Goal: Task Accomplishment & Management: Complete application form

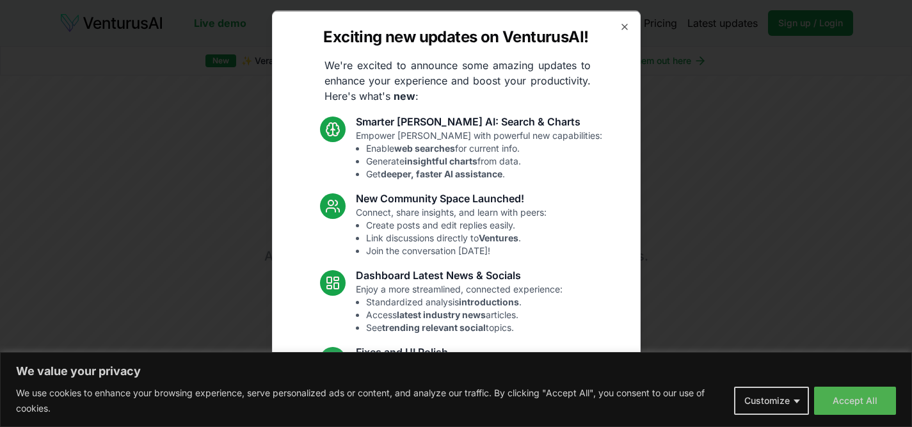
click at [619, 28] on icon "button" at bounding box center [624, 26] width 10 height 10
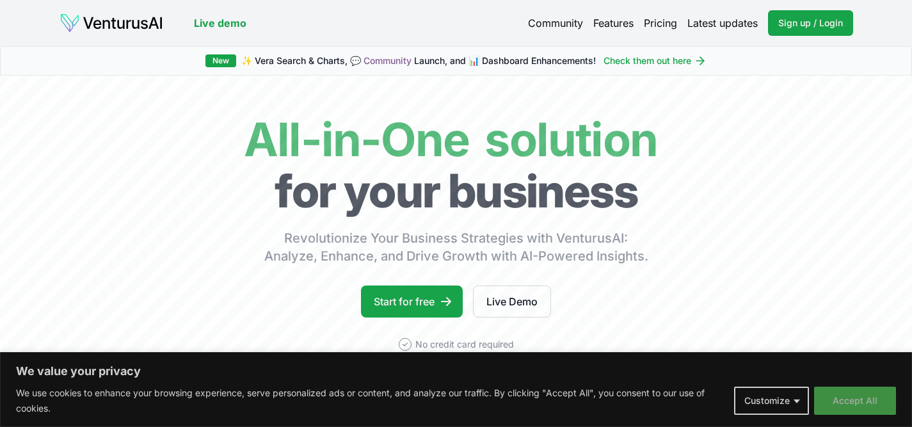
click at [842, 399] on button "Accept All" at bounding box center [855, 400] width 82 height 28
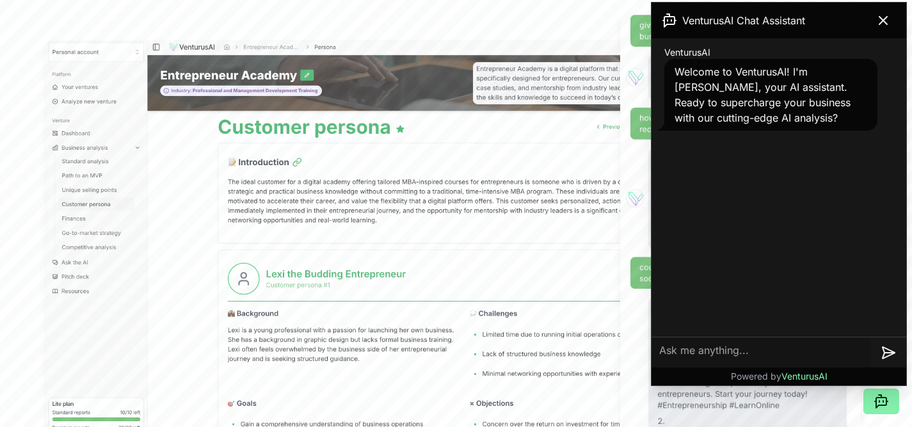
scroll to position [393, 0]
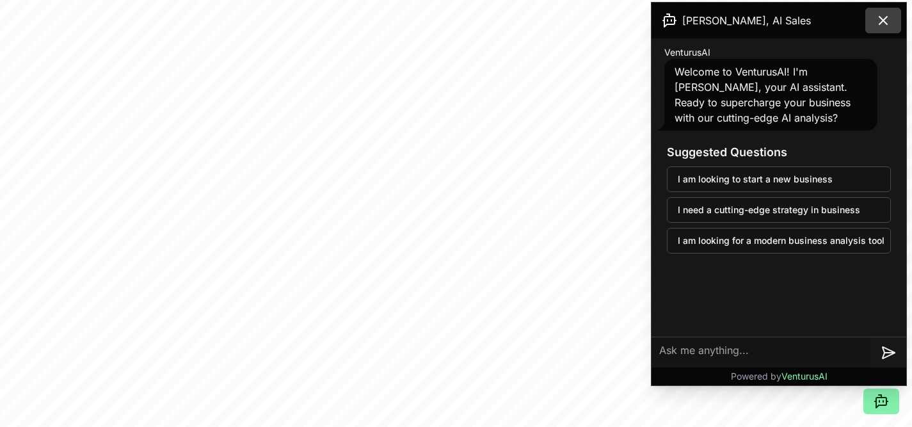
click at [884, 24] on icon at bounding box center [882, 20] width 15 height 15
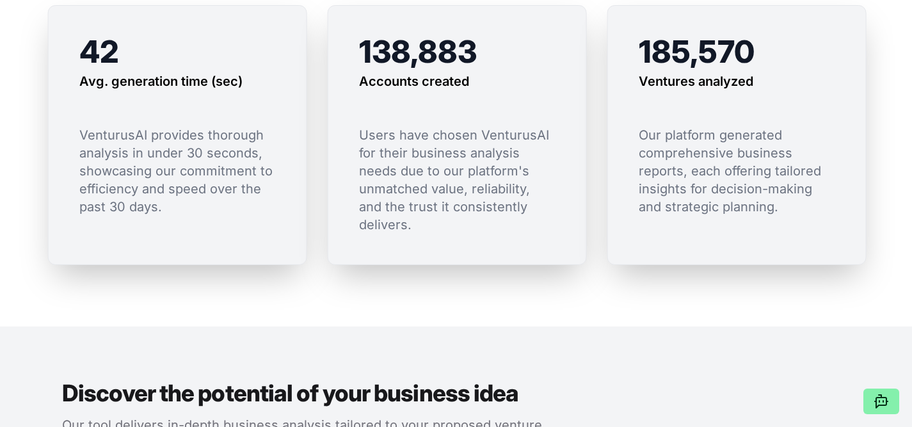
scroll to position [1058, 0]
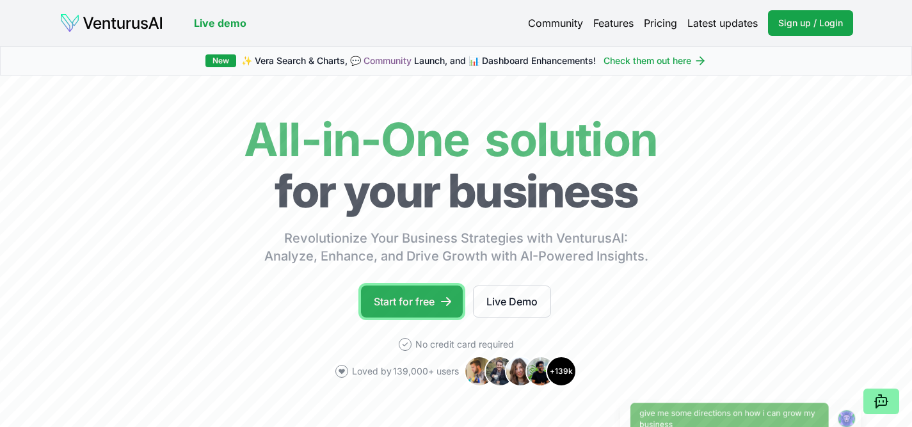
click at [440, 313] on link "Start for free" at bounding box center [412, 301] width 102 height 32
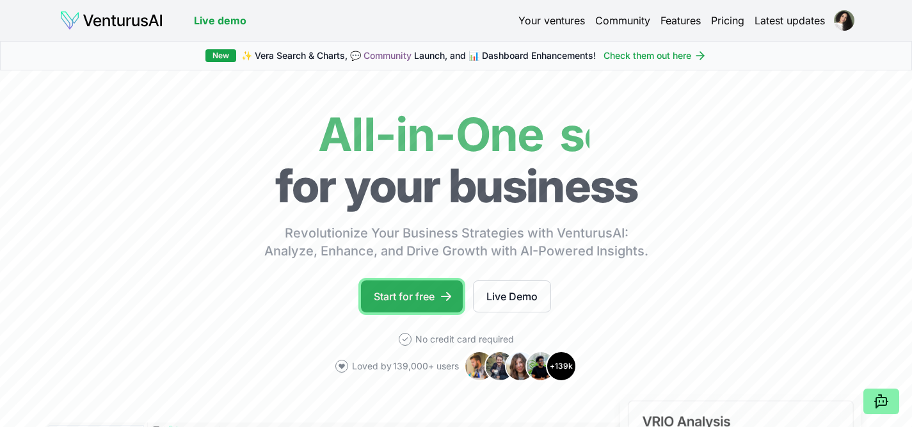
click at [414, 296] on link "Start for free" at bounding box center [412, 296] width 102 height 32
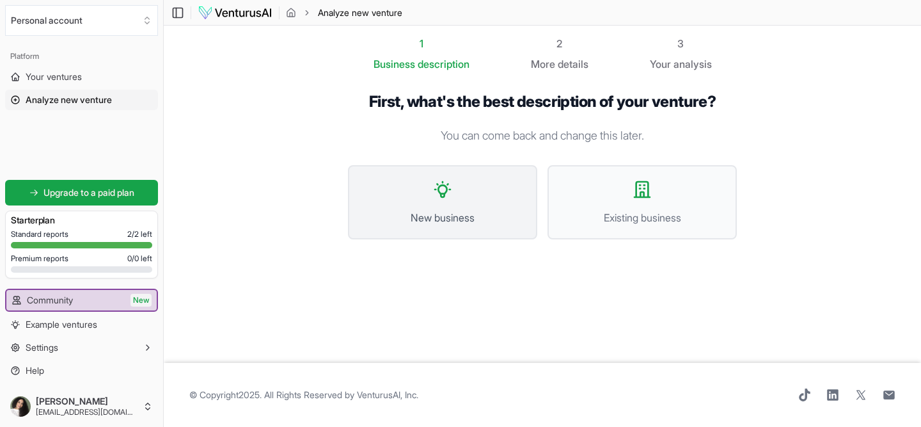
click at [484, 220] on span "New business" at bounding box center [442, 217] width 161 height 15
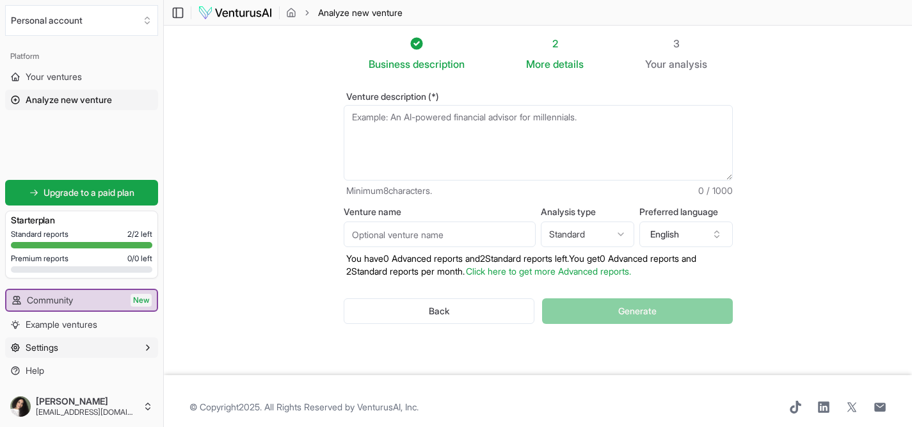
click at [110, 351] on button "Settings" at bounding box center [81, 347] width 153 height 20
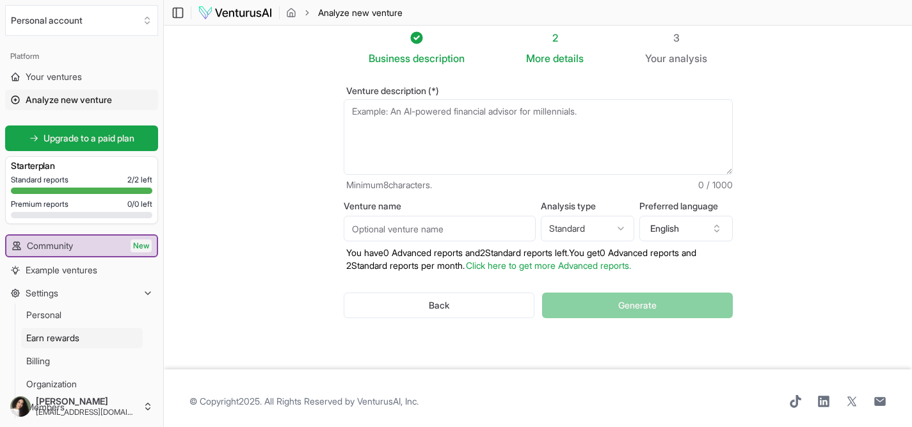
scroll to position [12, 0]
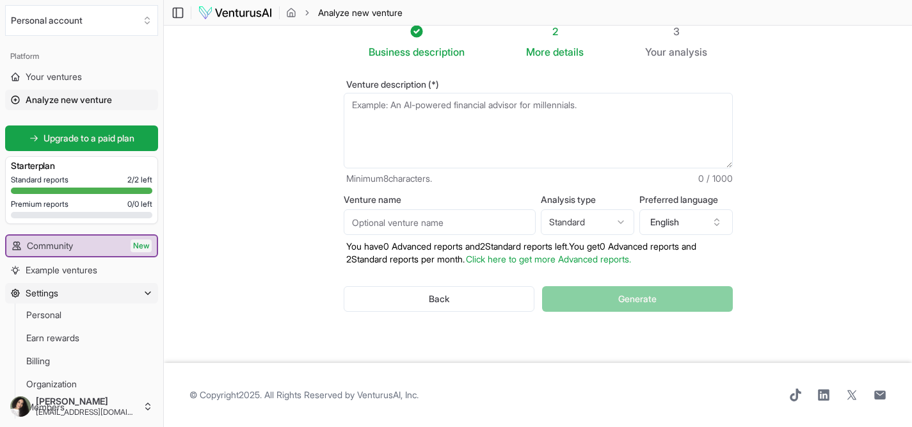
click at [64, 299] on button "Settings" at bounding box center [81, 293] width 153 height 20
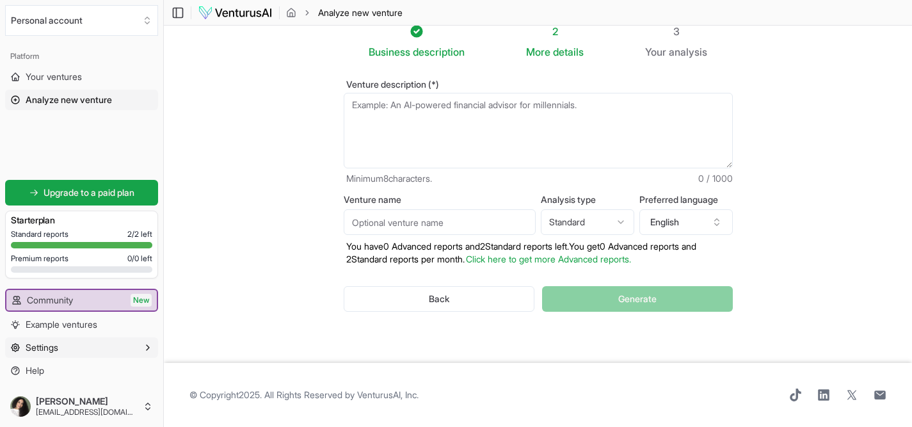
click at [65, 353] on button "Settings" at bounding box center [81, 347] width 153 height 20
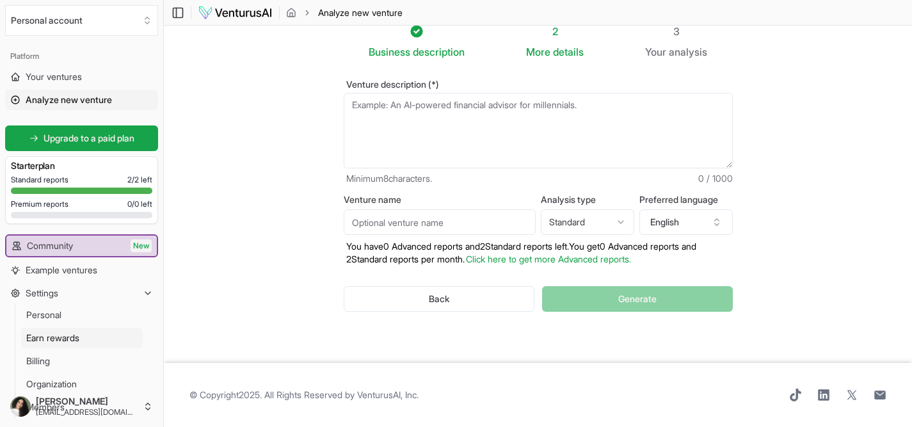
click at [74, 342] on span "Earn rewards" at bounding box center [52, 337] width 53 height 13
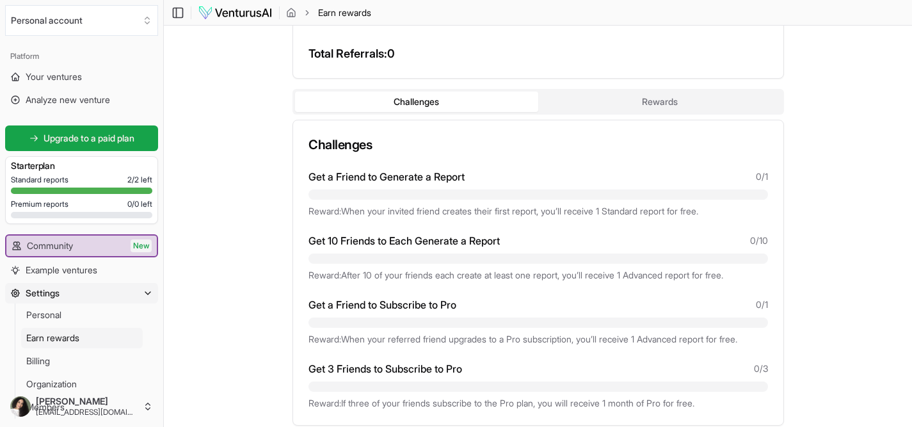
scroll to position [255, 0]
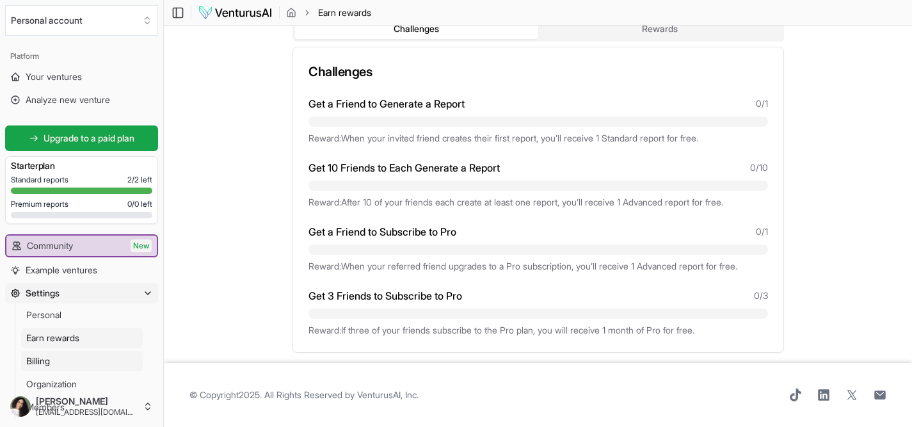
click at [60, 358] on link "Billing" at bounding box center [82, 361] width 122 height 20
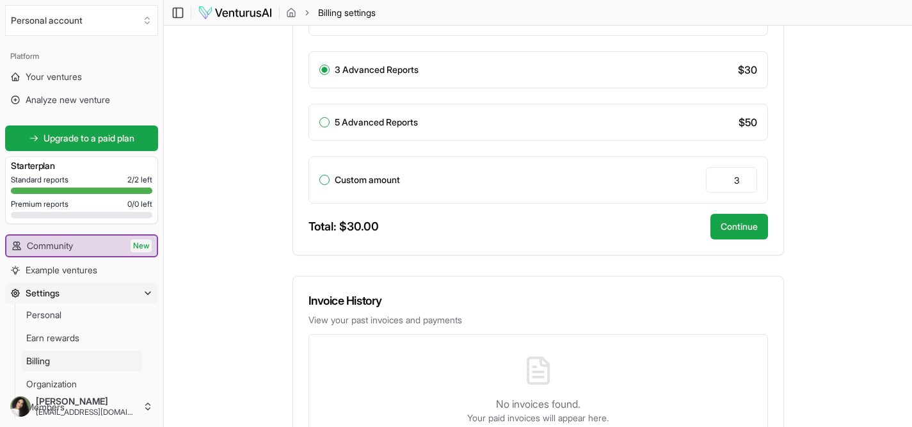
scroll to position [503, 0]
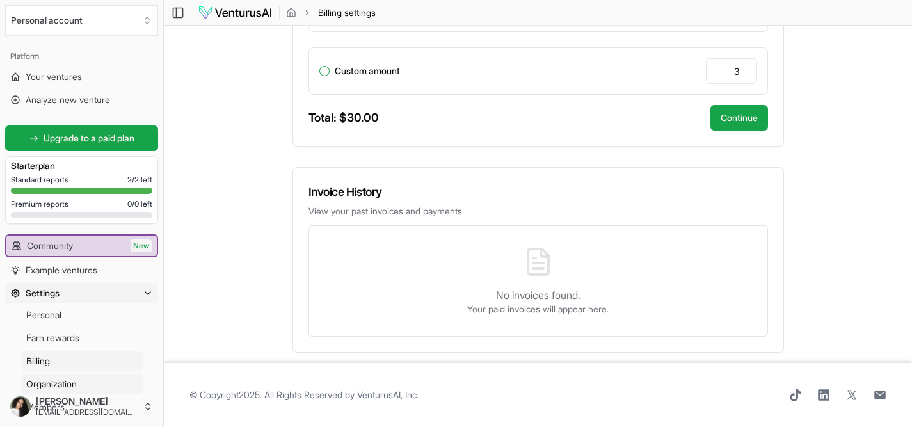
click at [77, 379] on span "Organization" at bounding box center [51, 384] width 51 height 13
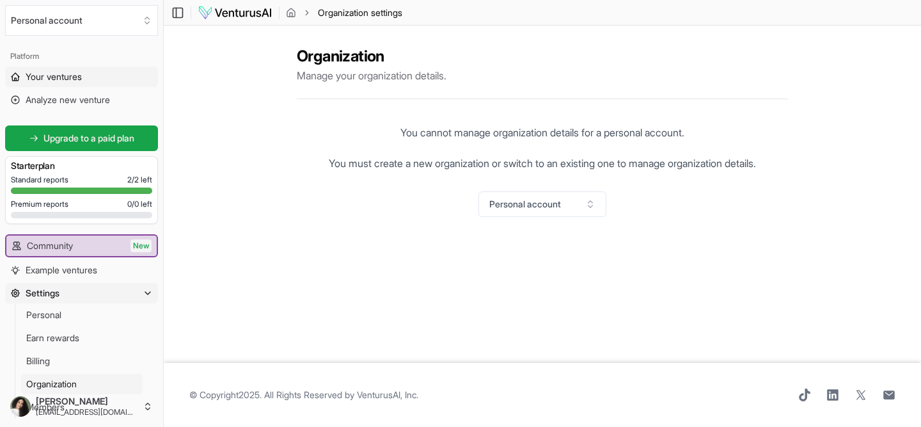
click at [79, 68] on link "Your ventures" at bounding box center [81, 77] width 153 height 20
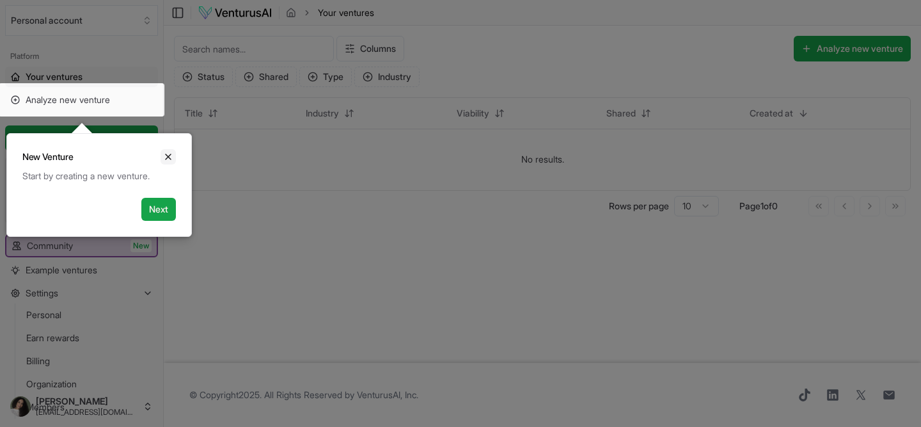
click at [164, 162] on button "Close" at bounding box center [168, 156] width 15 height 15
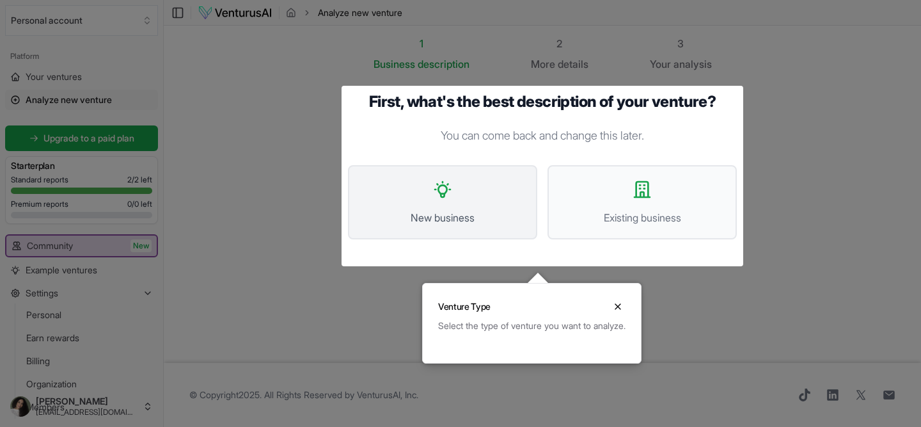
click at [450, 193] on icon at bounding box center [443, 189] width 20 height 20
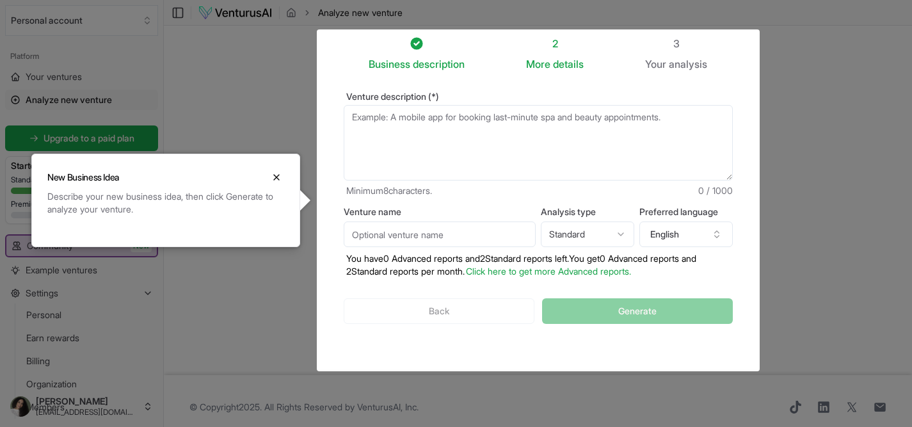
click at [276, 176] on icon "Close" at bounding box center [276, 177] width 5 height 5
